Goal: Find specific page/section: Find specific page/section

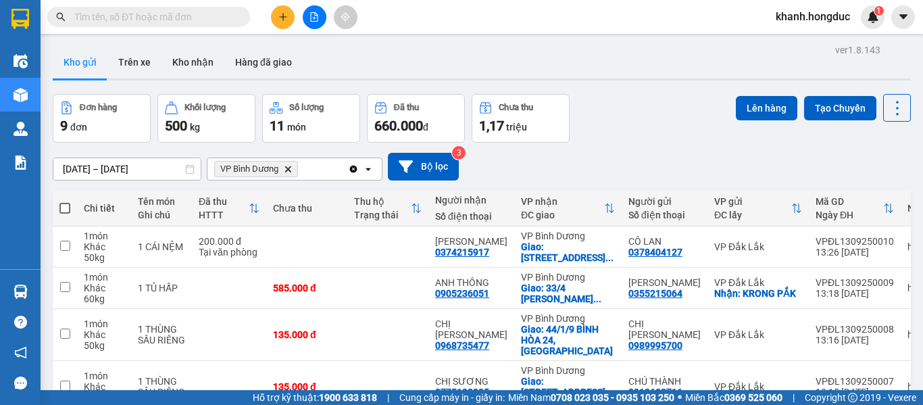
scroll to position [66, 0]
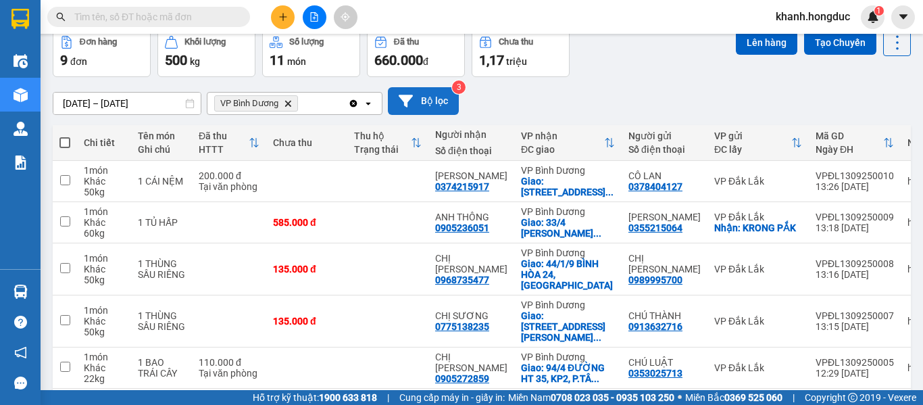
click at [422, 95] on button "Bộ lọc" at bounding box center [423, 101] width 71 height 28
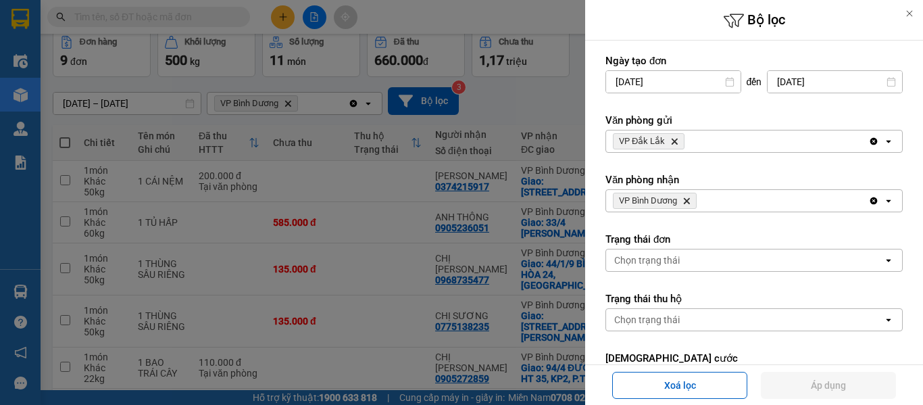
click at [686, 203] on icon "VP Bình Dương, close by backspace" at bounding box center [687, 201] width 6 height 6
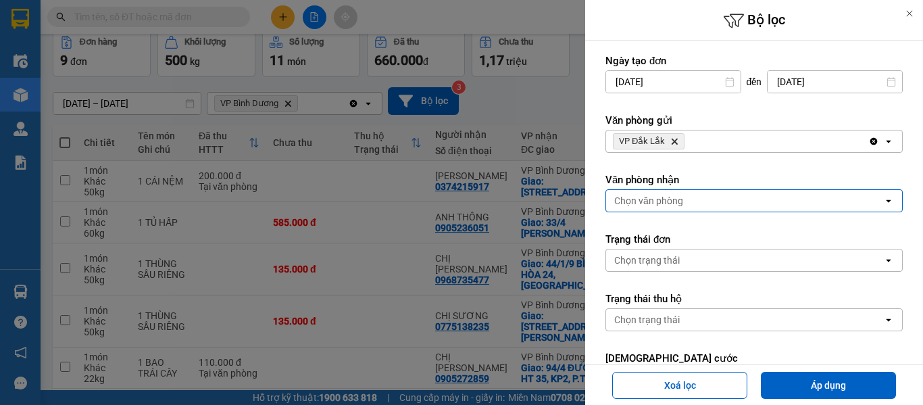
click at [686, 203] on div "Chọn văn phòng" at bounding box center [744, 201] width 277 height 22
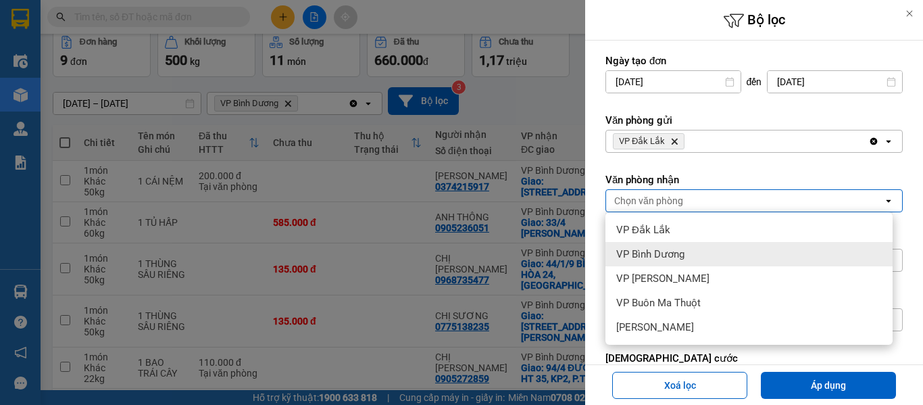
click at [675, 247] on div "VP Bình Dương" at bounding box center [749, 254] width 287 height 24
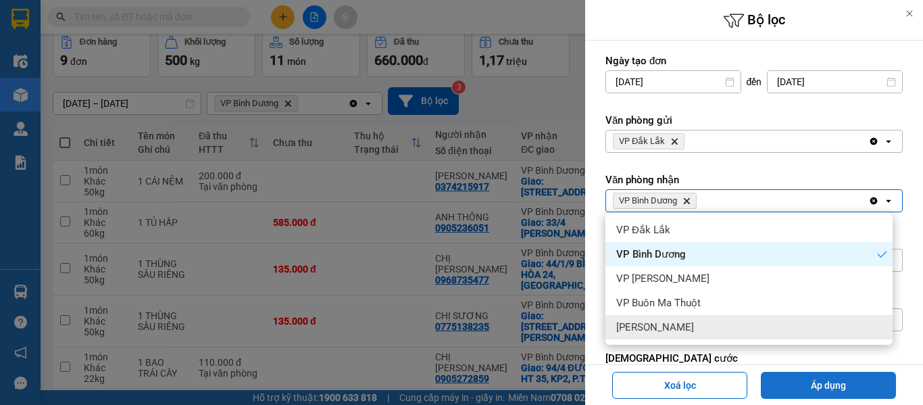
click at [795, 383] on button "Áp dụng" at bounding box center [828, 385] width 135 height 27
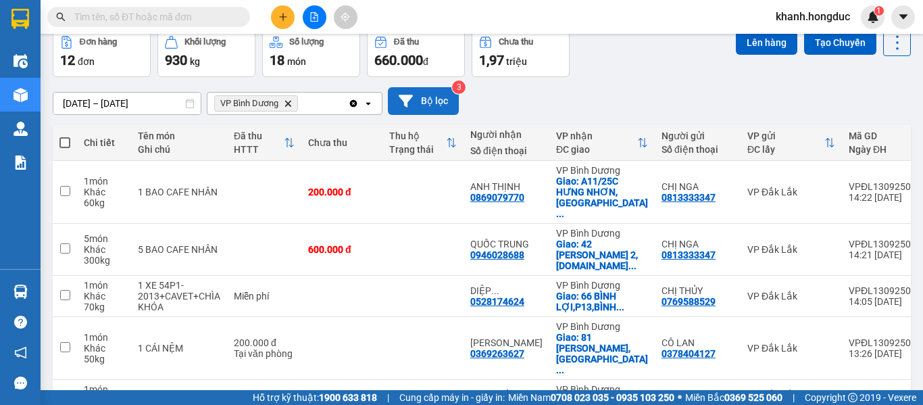
click at [421, 97] on button "Bộ lọc" at bounding box center [423, 101] width 71 height 28
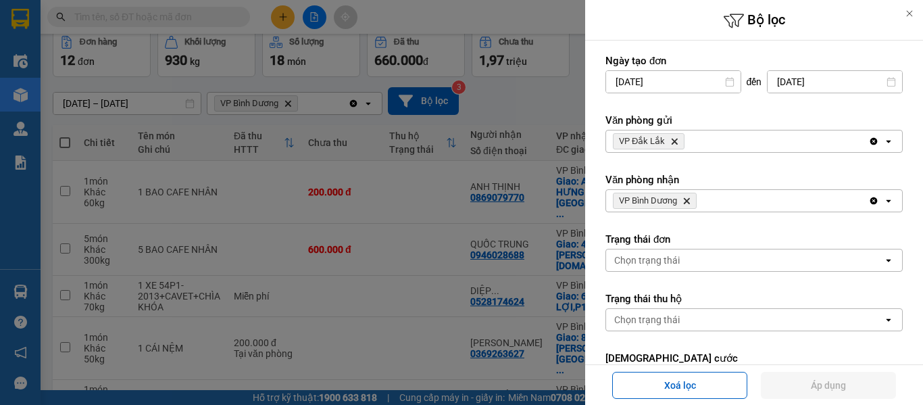
click at [689, 205] on span "VP [PERSON_NAME]" at bounding box center [655, 201] width 84 height 16
click at [687, 201] on icon "VP Bình Dương, close by backspace" at bounding box center [687, 201] width 6 height 6
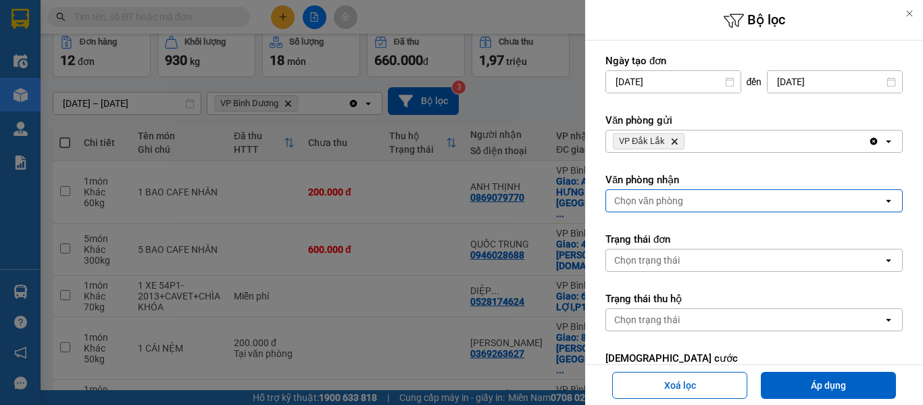
click at [687, 201] on div "Chọn văn phòng" at bounding box center [744, 201] width 277 height 22
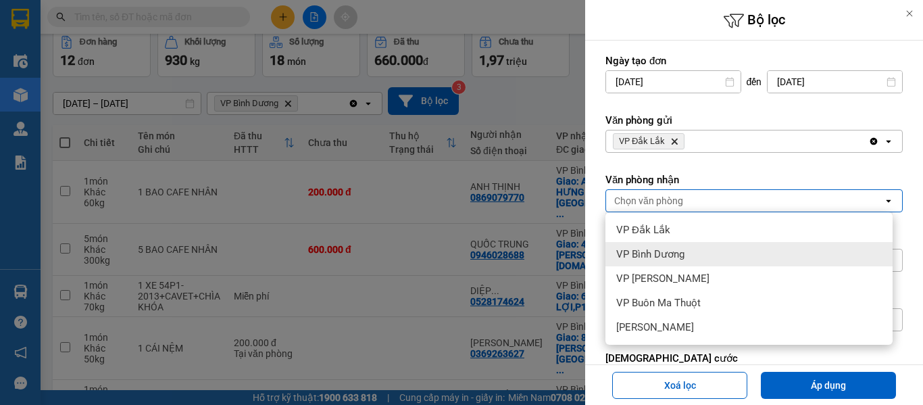
click at [683, 249] on span "VP Bình Dương" at bounding box center [650, 254] width 68 height 14
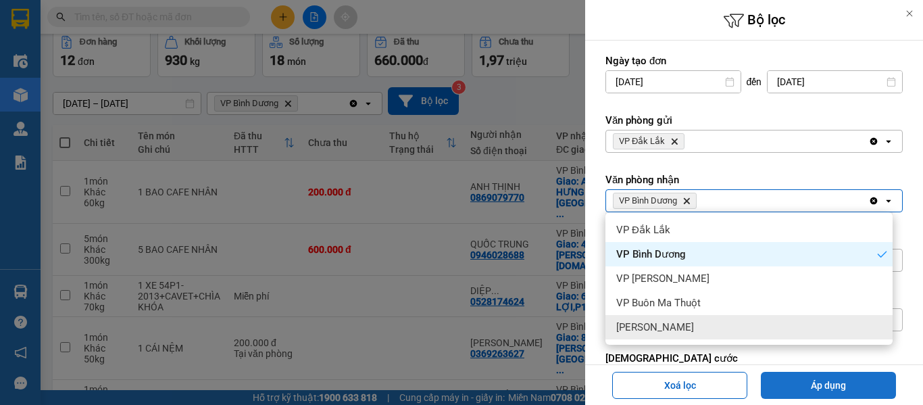
click at [829, 387] on button "Áp dụng" at bounding box center [828, 385] width 135 height 27
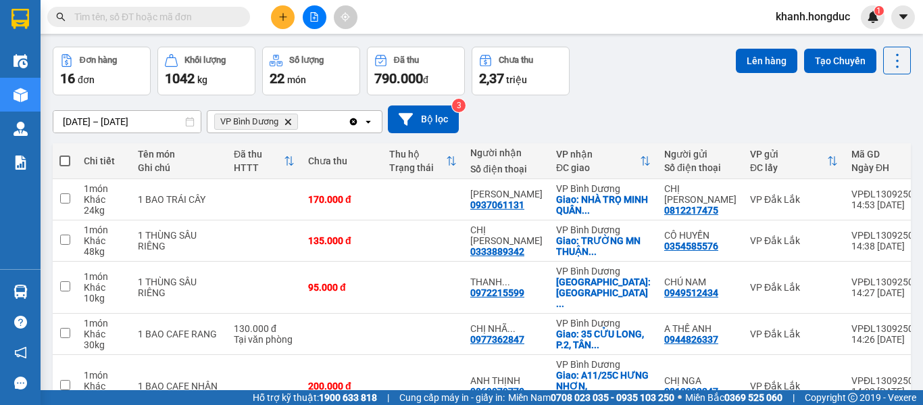
scroll to position [39, 0]
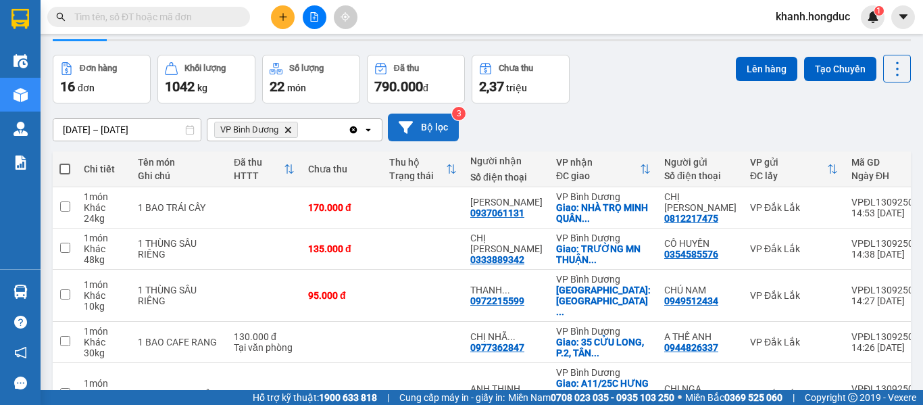
click at [441, 127] on button "Bộ lọc" at bounding box center [423, 128] width 71 height 28
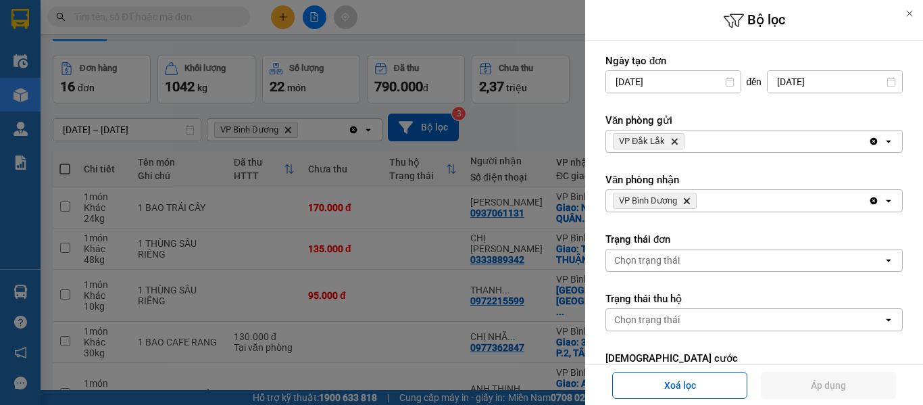
click at [688, 201] on icon "VP Bình Dương, close by backspace" at bounding box center [687, 201] width 6 height 6
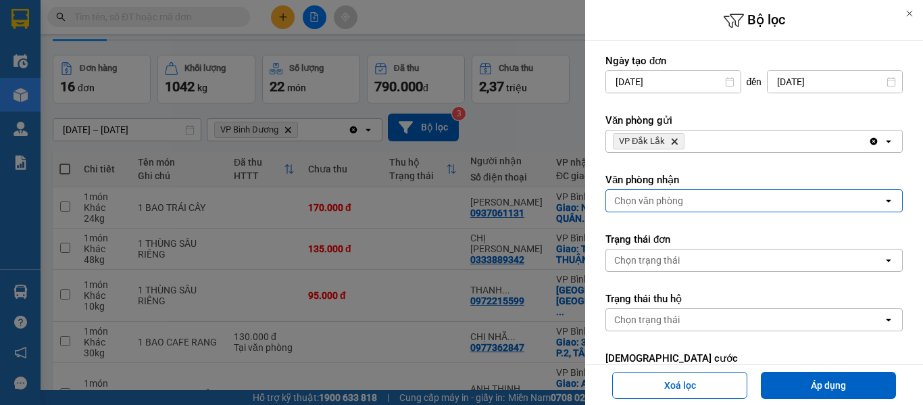
click at [688, 201] on div "Chọn văn phòng" at bounding box center [744, 201] width 277 height 22
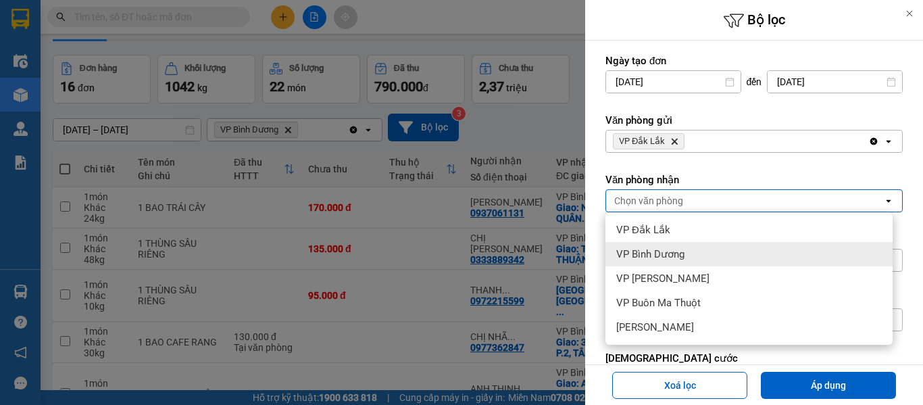
click at [672, 255] on span "VP Bình Dương" at bounding box center [650, 254] width 68 height 14
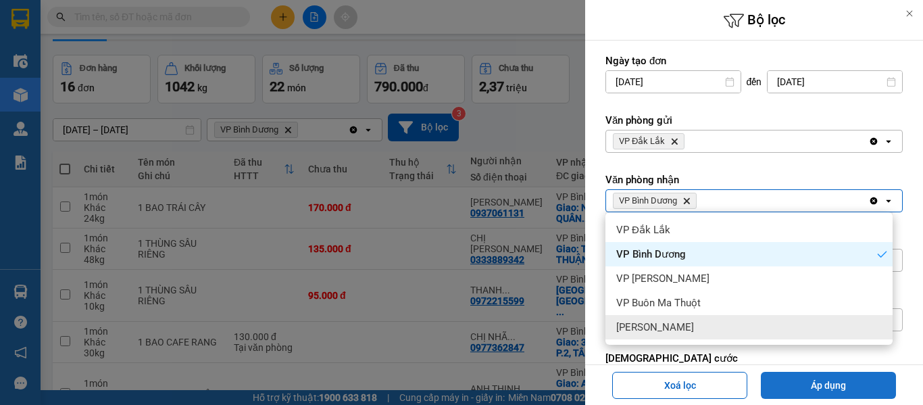
click at [809, 377] on button "Áp dụng" at bounding box center [828, 385] width 135 height 27
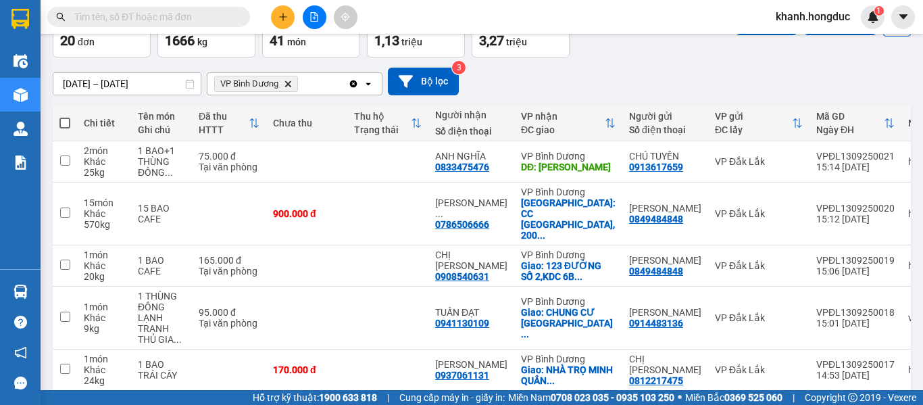
scroll to position [0, 0]
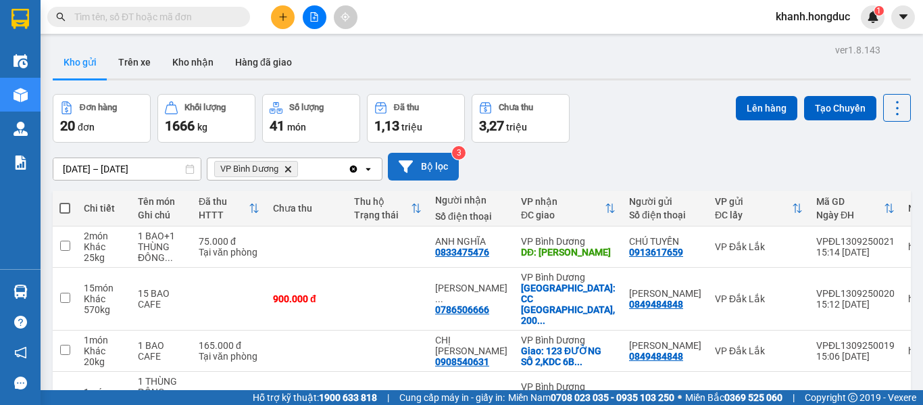
click at [441, 156] on button "Bộ lọc" at bounding box center [423, 167] width 71 height 28
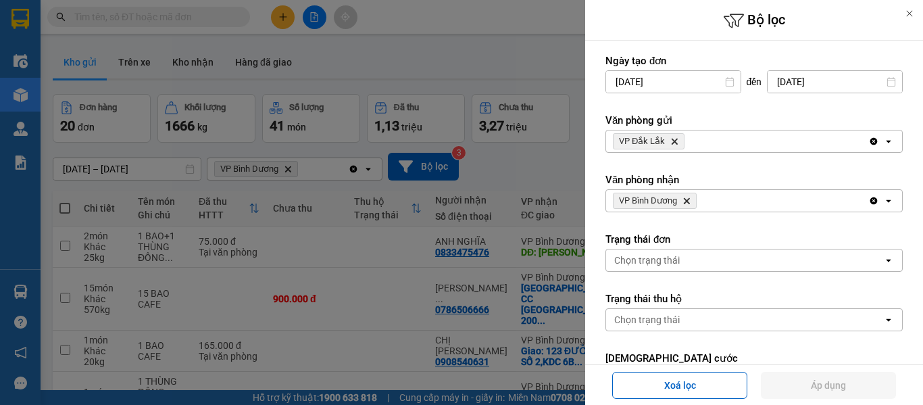
click at [686, 201] on icon "Delete" at bounding box center [687, 201] width 8 height 8
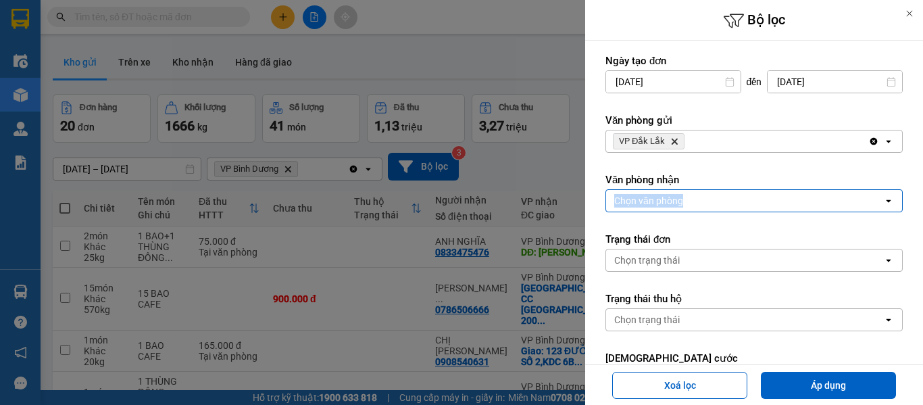
click at [686, 201] on div "Chọn văn phòng" at bounding box center [744, 201] width 277 height 22
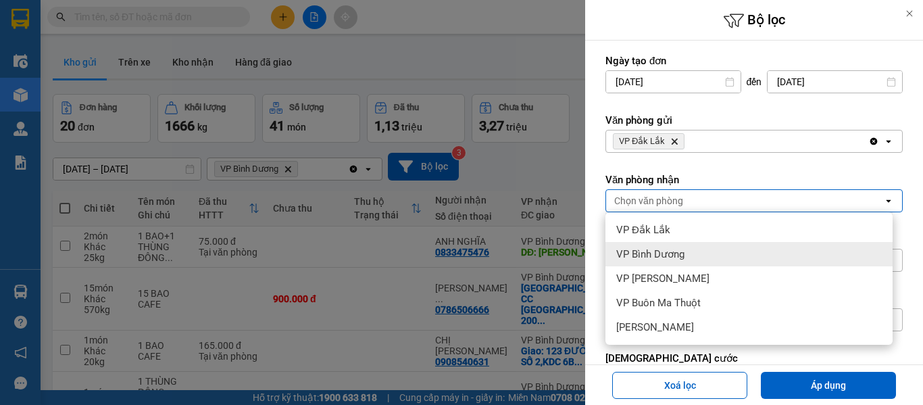
click at [681, 250] on span "VP Bình Dương" at bounding box center [650, 254] width 68 height 14
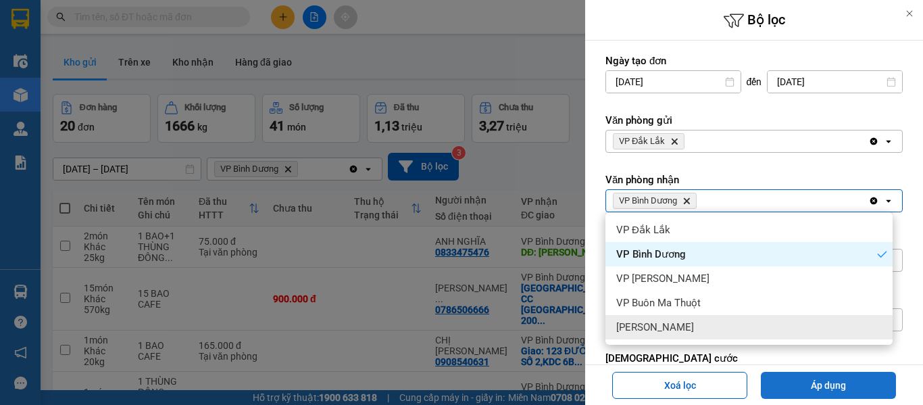
click at [816, 384] on button "Áp dụng" at bounding box center [828, 385] width 135 height 27
